Goal: Find specific page/section: Find specific page/section

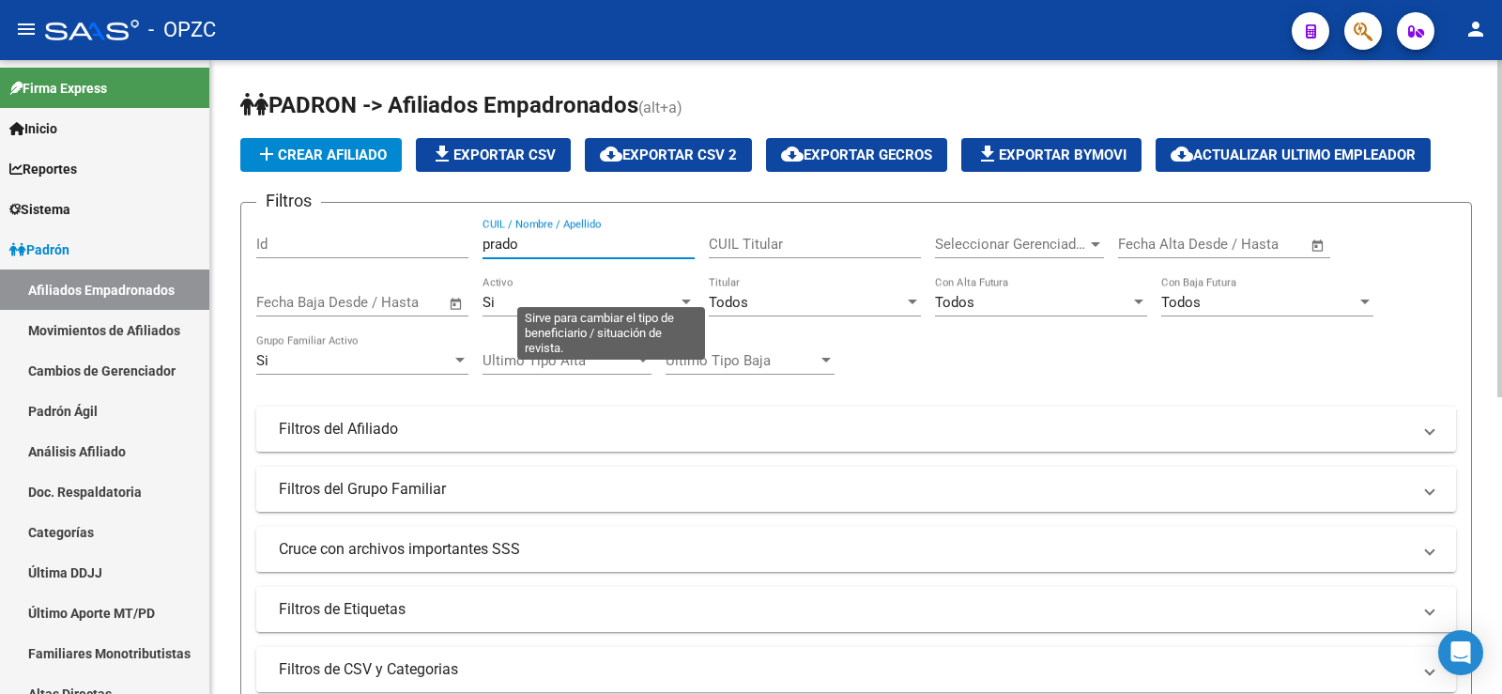
scroll to position [87, 0]
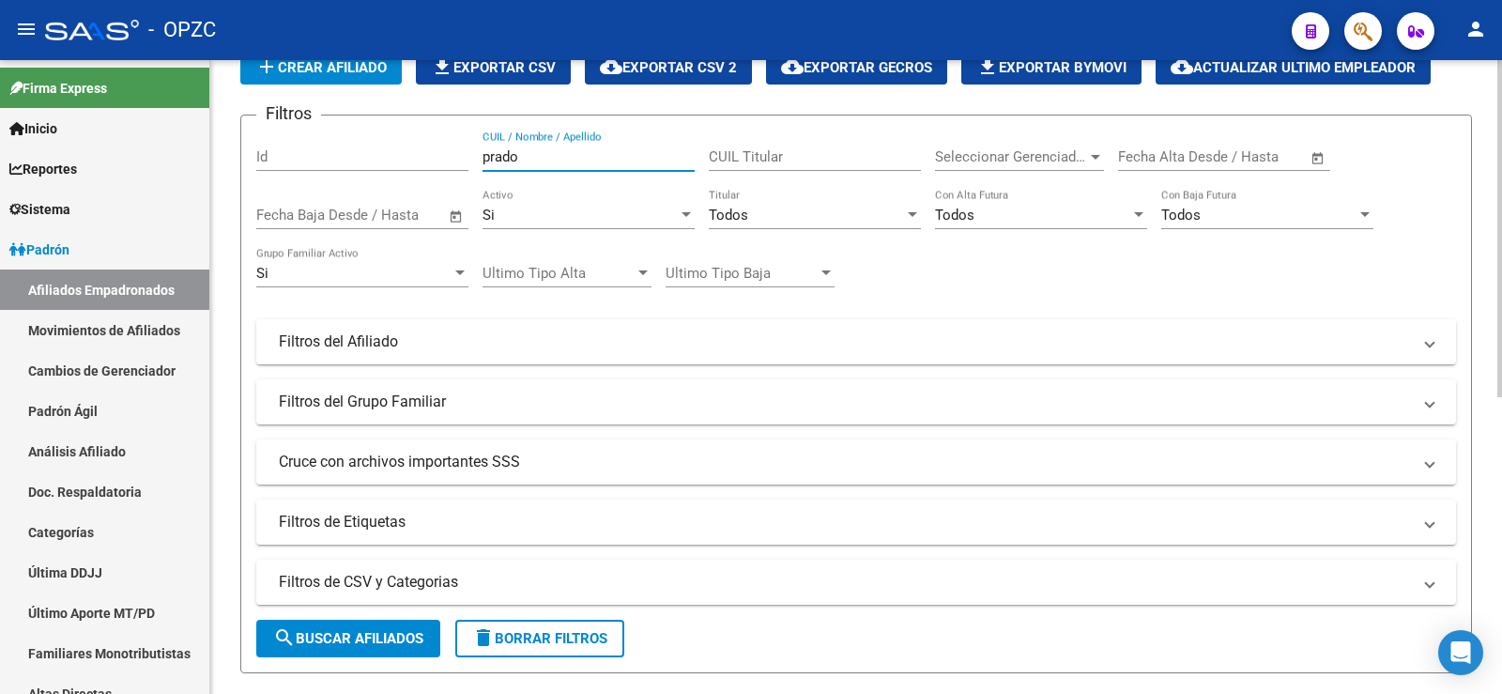
drag, startPoint x: 583, startPoint y: 163, endPoint x: 421, endPoint y: 155, distance: 162.6
click at [421, 155] on div "Filtros Id prado CUIL / Nombre / Apellido CUIL Titular Seleccionar Gerenciador …" at bounding box center [856, 337] width 1200 height 414
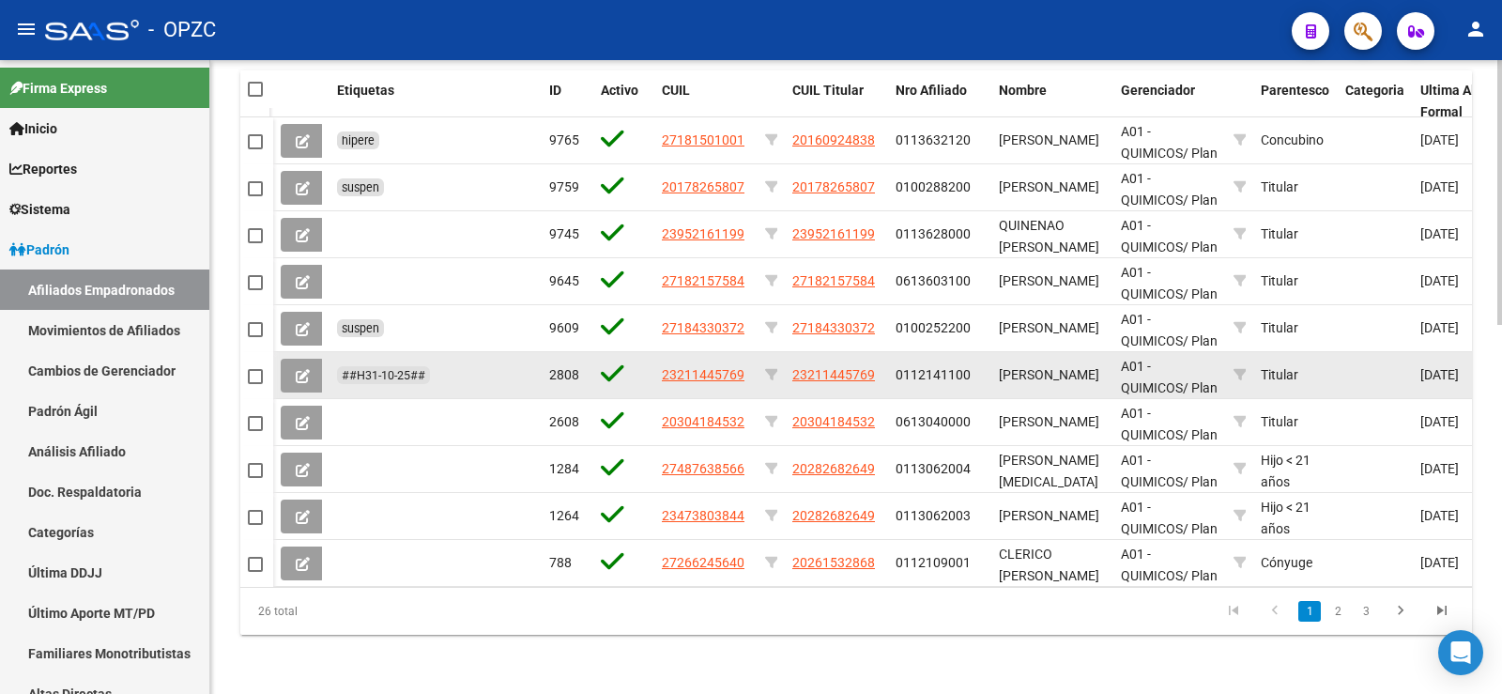
scroll to position [885, 0]
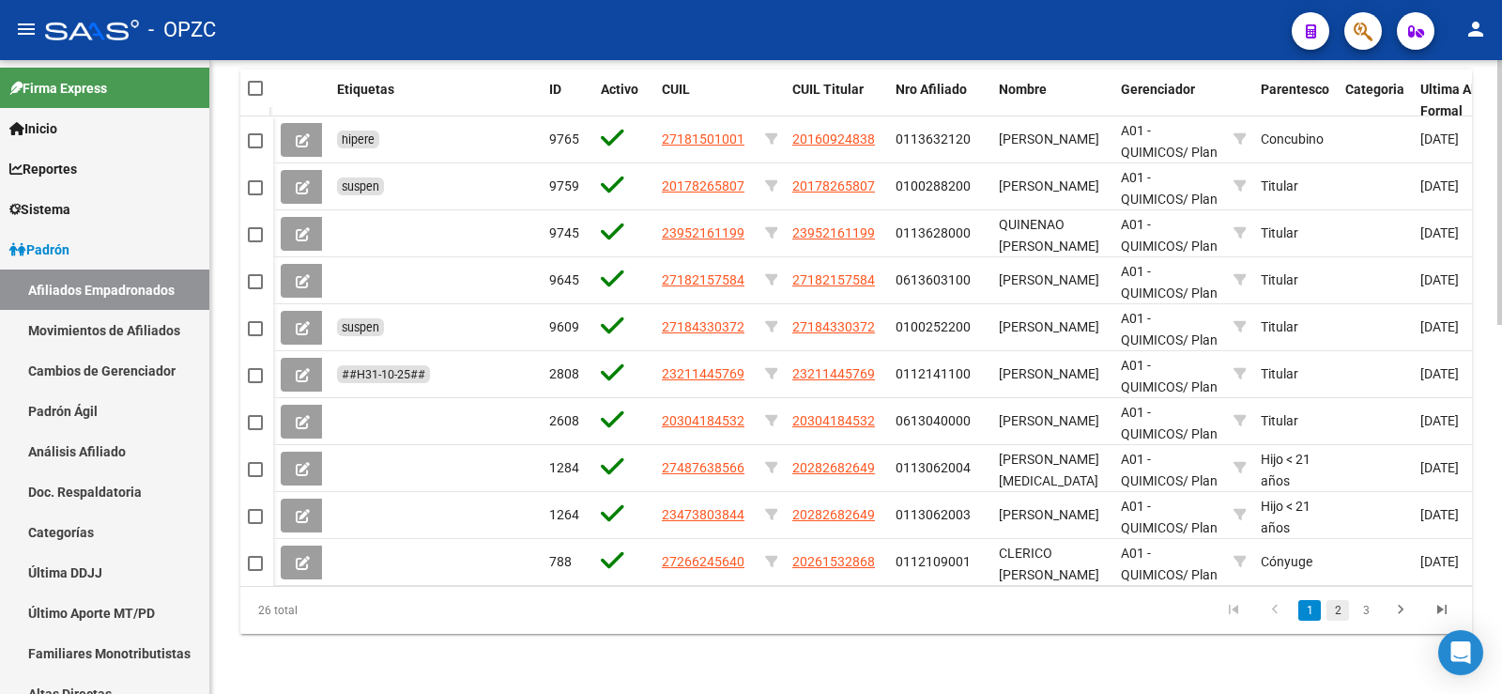
type input "arce"
click at [1341, 607] on link "2" at bounding box center [1337, 610] width 23 height 21
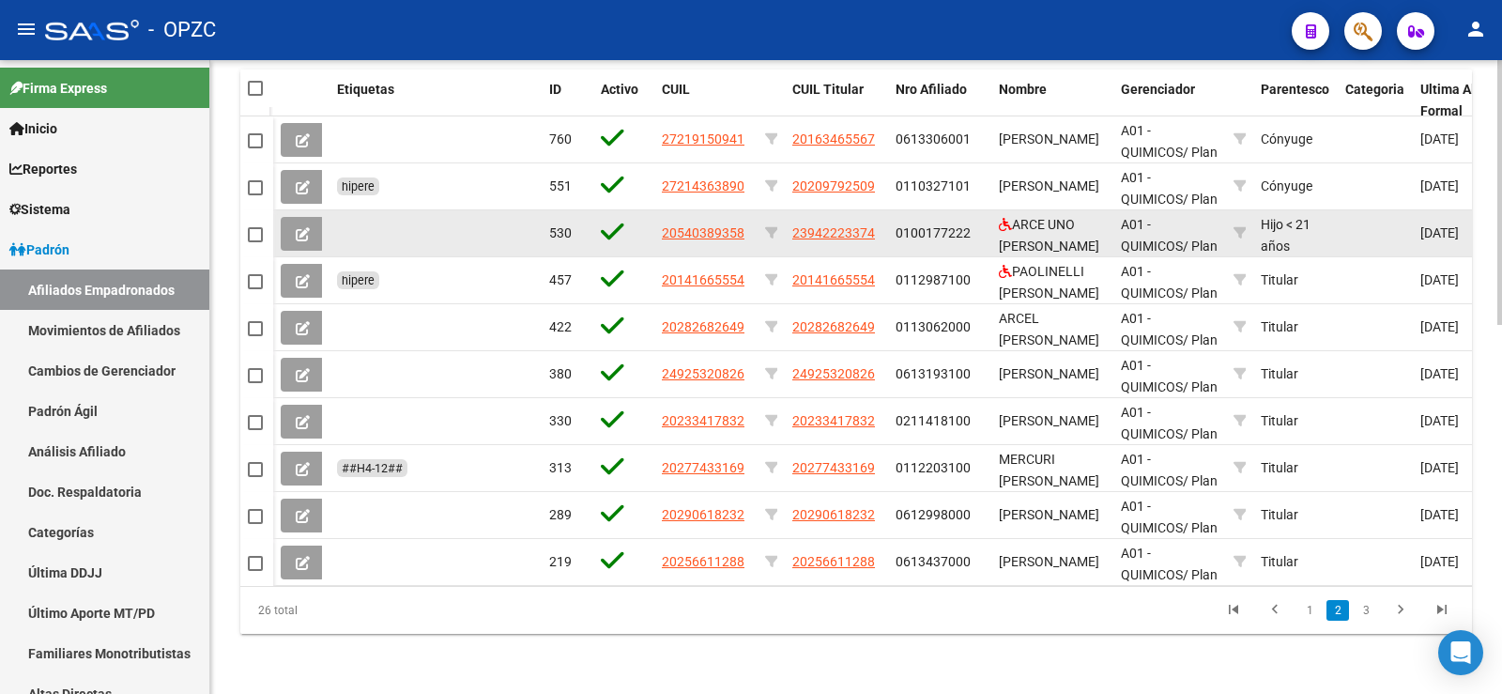
click at [298, 227] on icon at bounding box center [303, 234] width 14 height 14
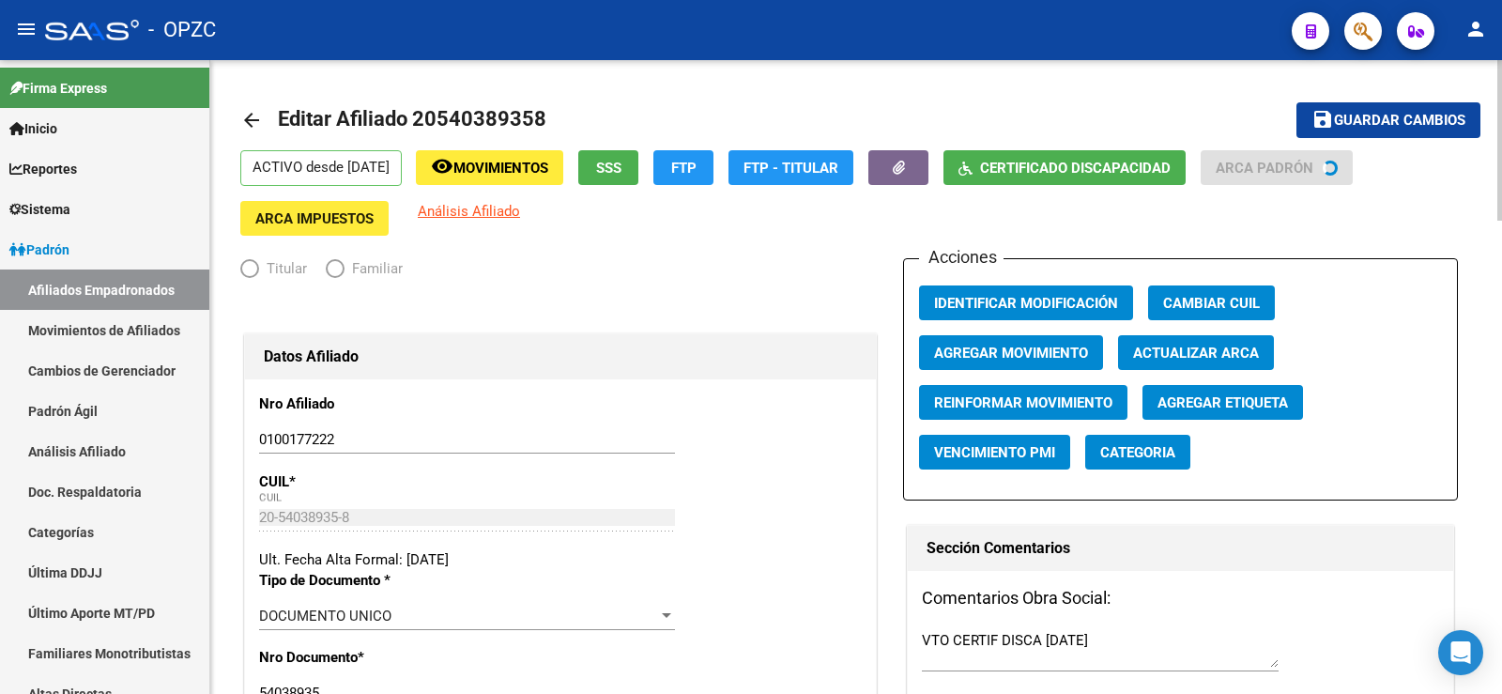
radio input "true"
type input "23-94222337-4"
click at [1056, 172] on span "Certificado Discapacidad" at bounding box center [1075, 168] width 191 height 17
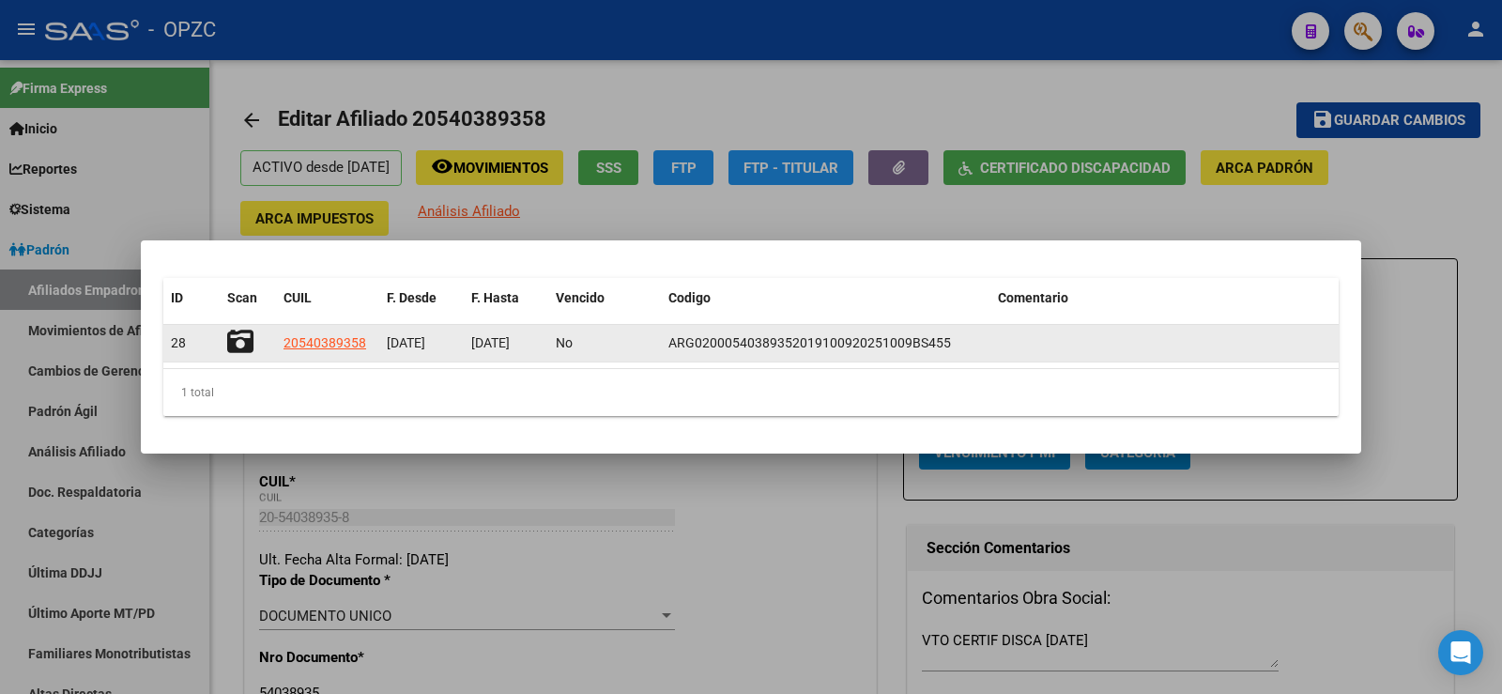
click at [247, 339] on icon at bounding box center [240, 342] width 26 height 26
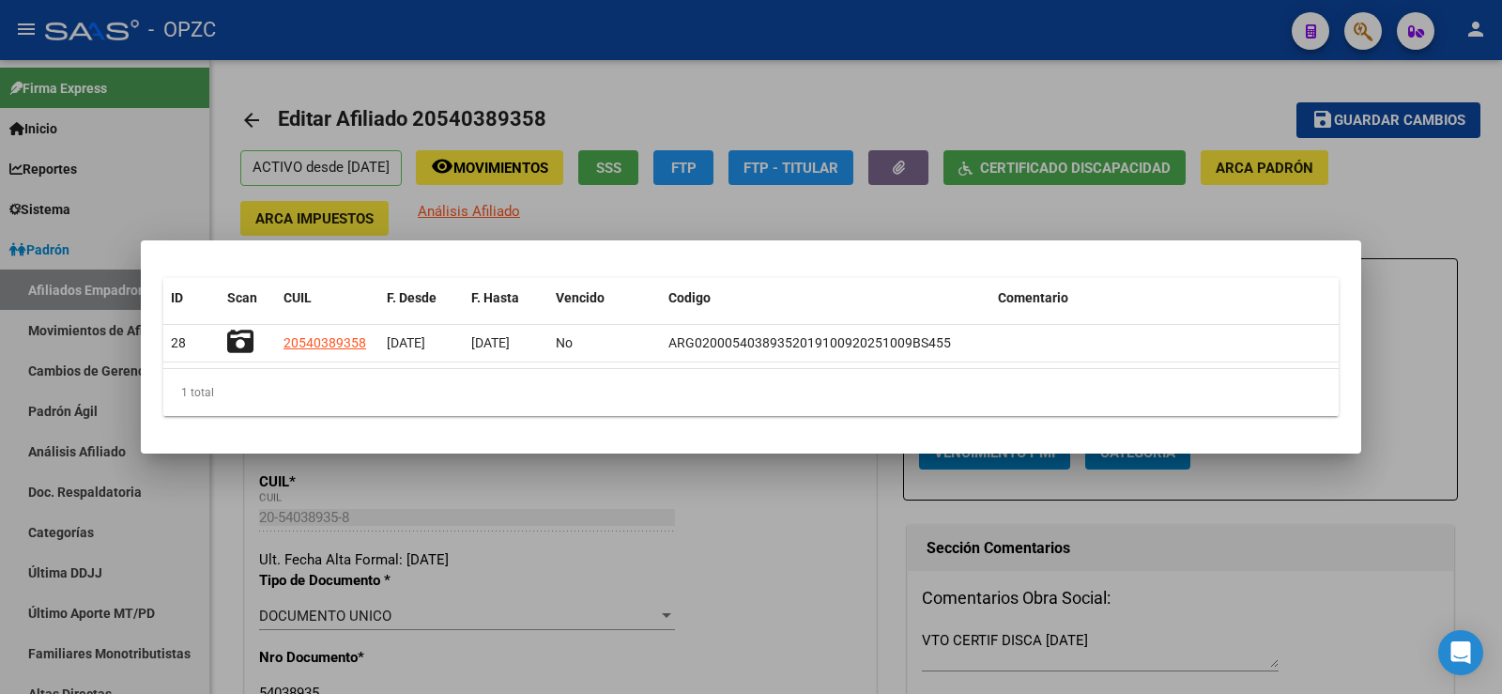
click at [590, 68] on div at bounding box center [751, 347] width 1502 height 694
